Goal: Check status: Check status

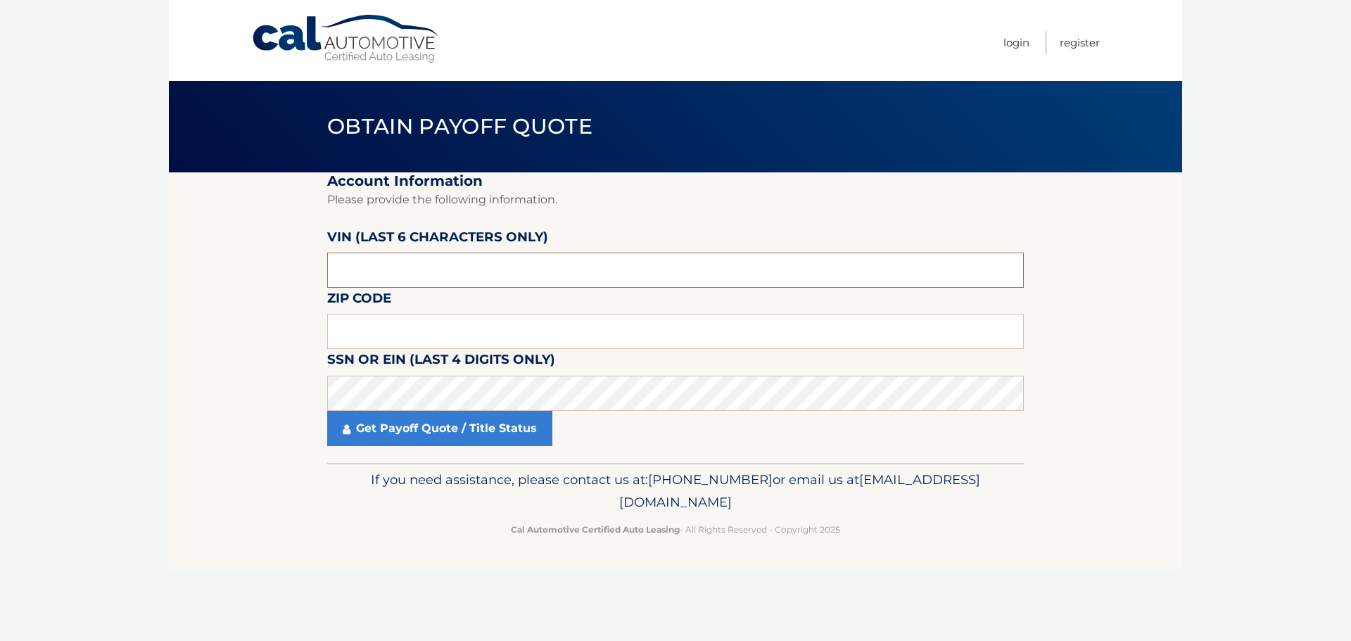
click at [464, 266] on input "text" at bounding box center [675, 270] width 696 height 35
click at [371, 331] on input "text" at bounding box center [675, 331] width 696 height 35
type input "10543"
click at [414, 253] on label "VIN (last 6 characters only)" at bounding box center [437, 240] width 221 height 26
click at [417, 270] on input "text" at bounding box center [675, 270] width 696 height 35
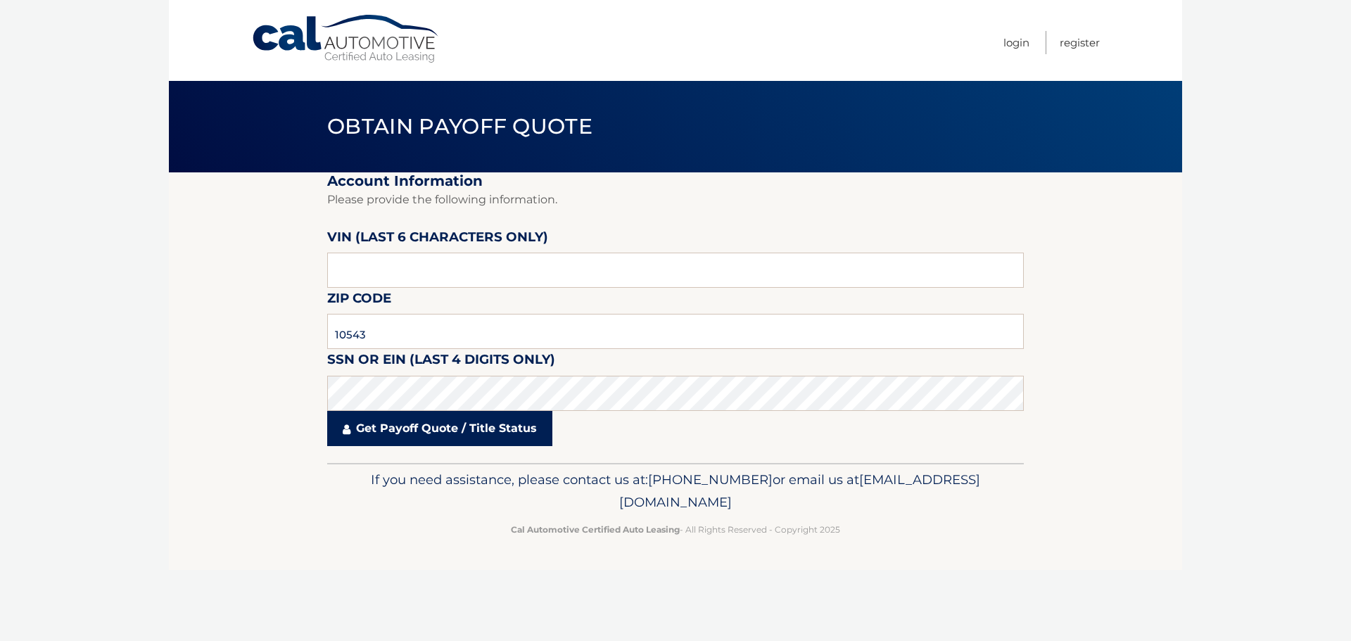
click at [405, 428] on link "Get Payoff Quote / Title Status" at bounding box center [439, 428] width 225 height 35
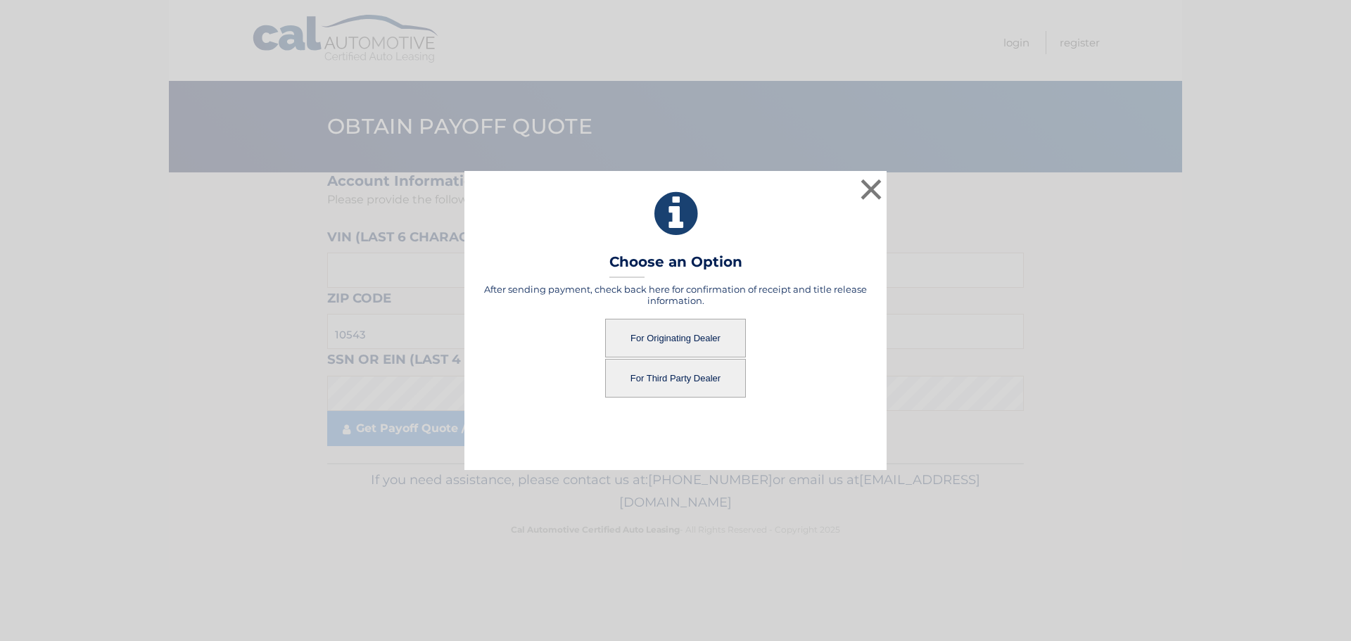
click at [703, 339] on button "For Originating Dealer" at bounding box center [675, 338] width 141 height 39
click at [703, 337] on button "For Originating Dealer" at bounding box center [675, 338] width 141 height 39
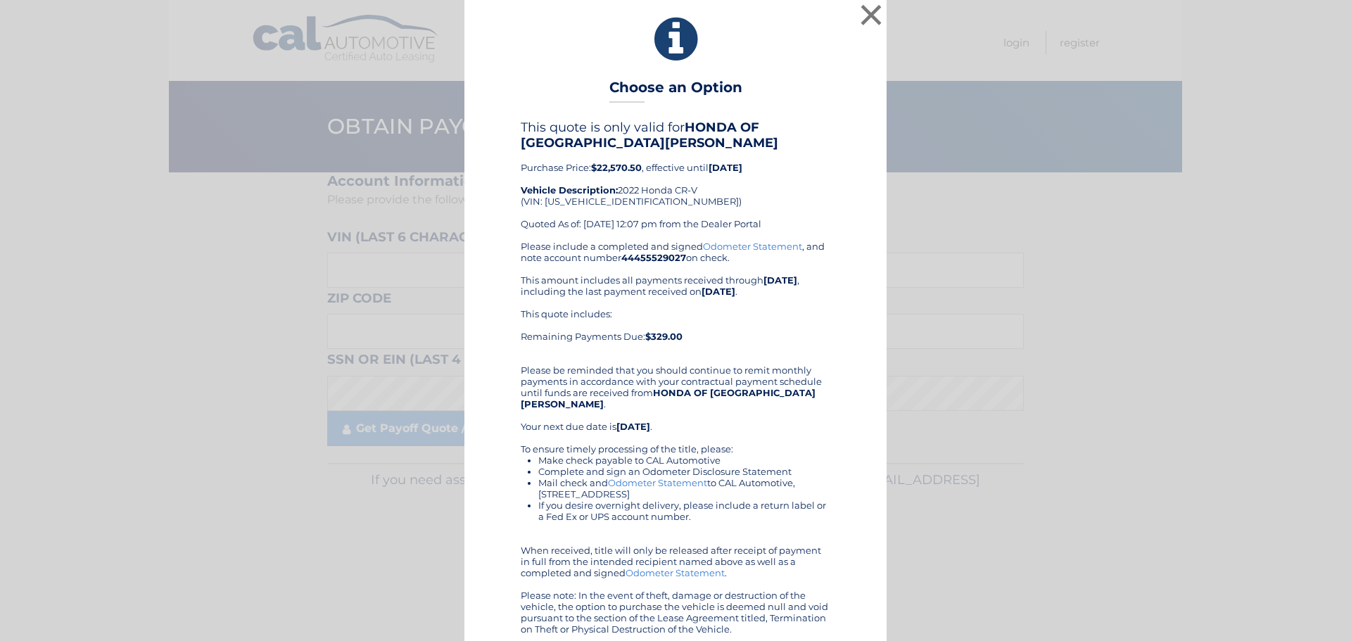
scroll to position [4, 0]
click at [865, 14] on button "×" at bounding box center [871, 15] width 28 height 28
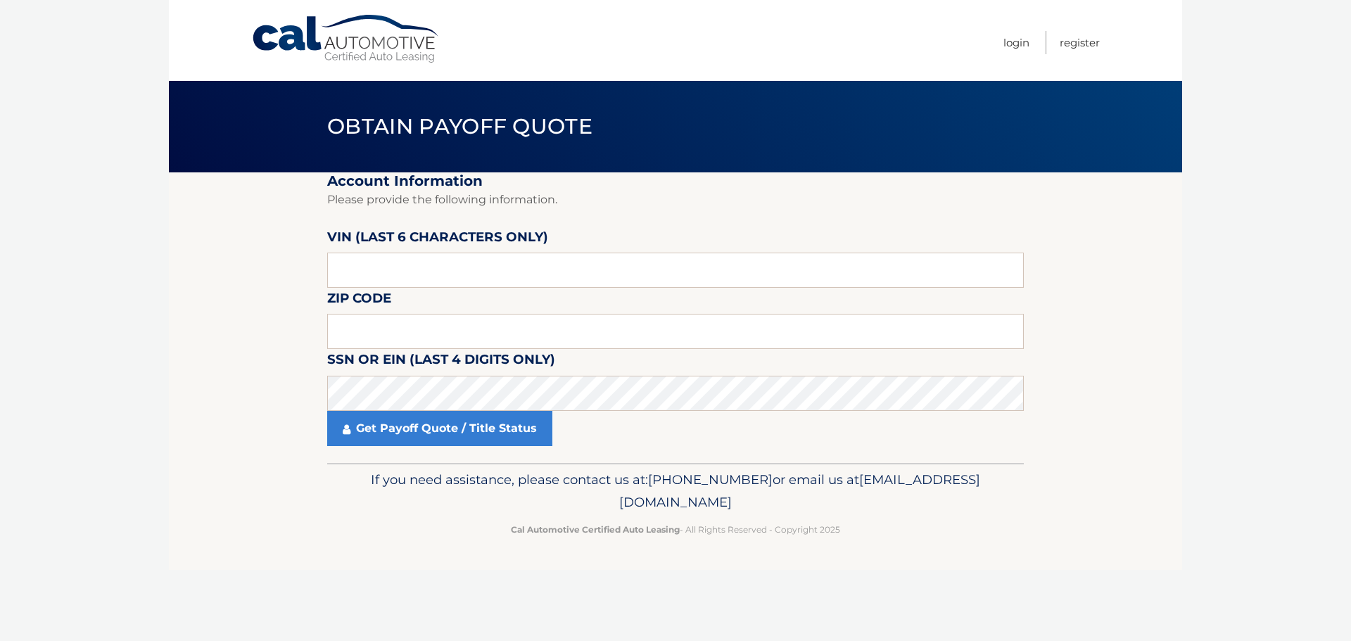
click at [1287, 523] on body "Cal Automotive Menu Login Register Obtain Payoff Quote" at bounding box center [675, 320] width 1351 height 641
